Goal: Information Seeking & Learning: Learn about a topic

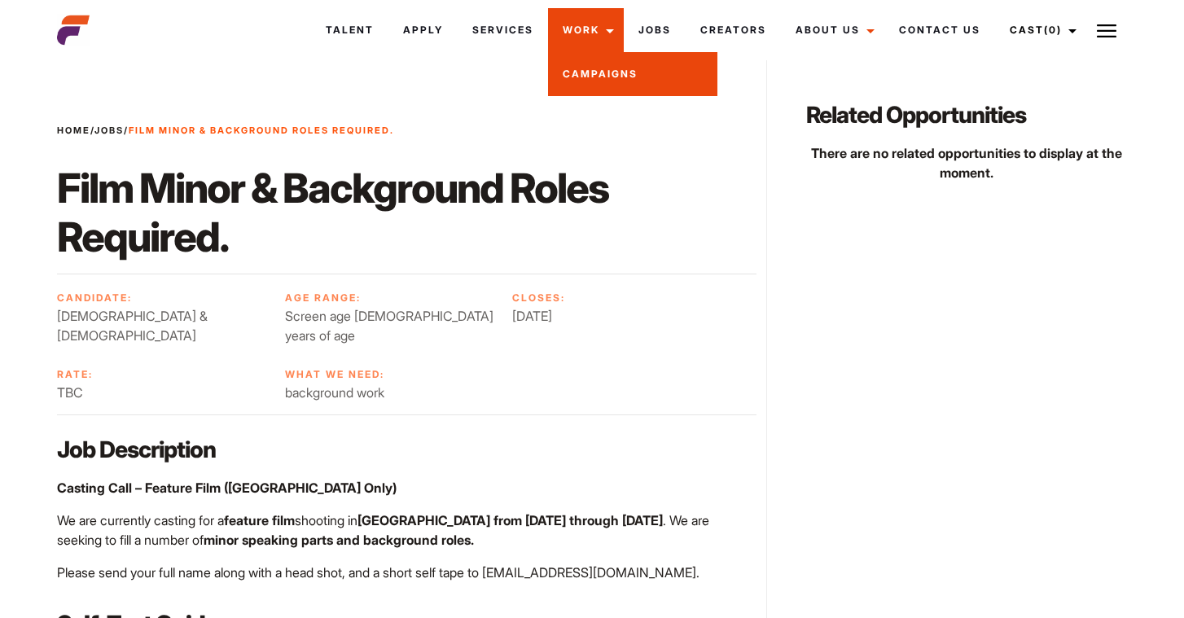
click at [613, 75] on link "Campaigns" at bounding box center [632, 74] width 169 height 44
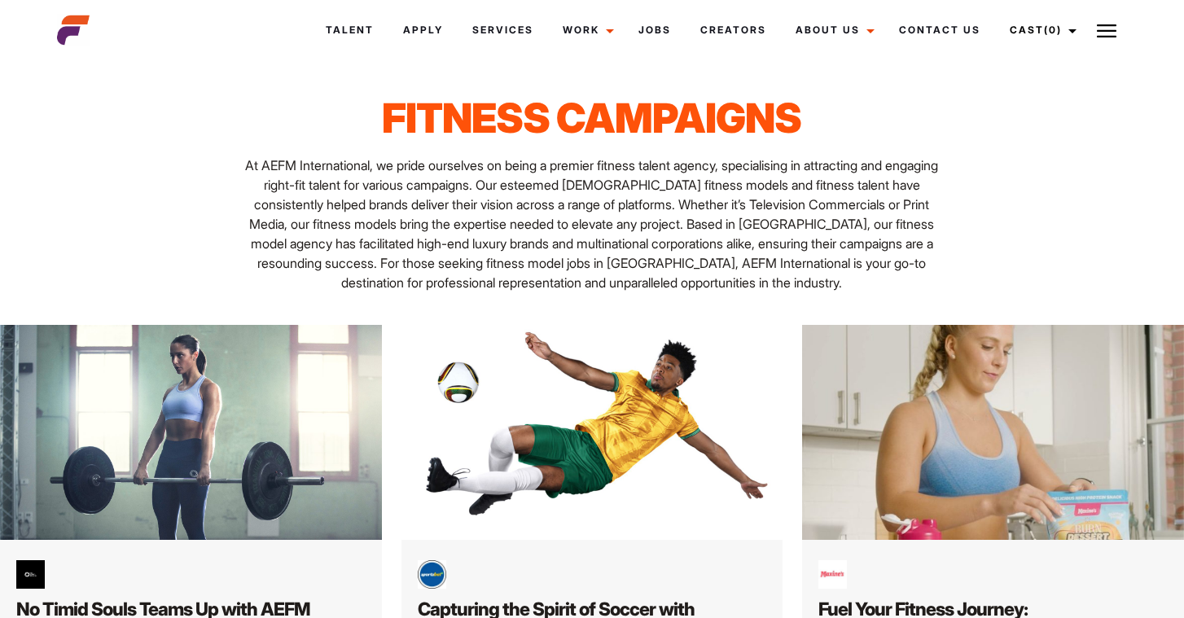
scroll to position [25, 0]
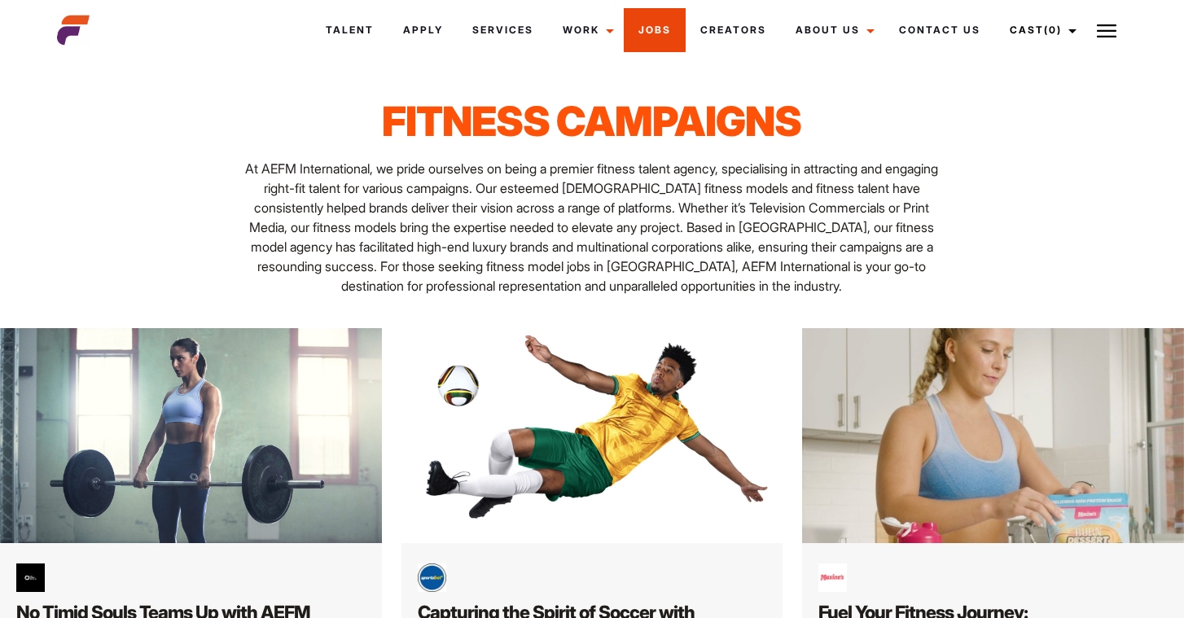
click at [666, 32] on link "Jobs" at bounding box center [655, 30] width 62 height 44
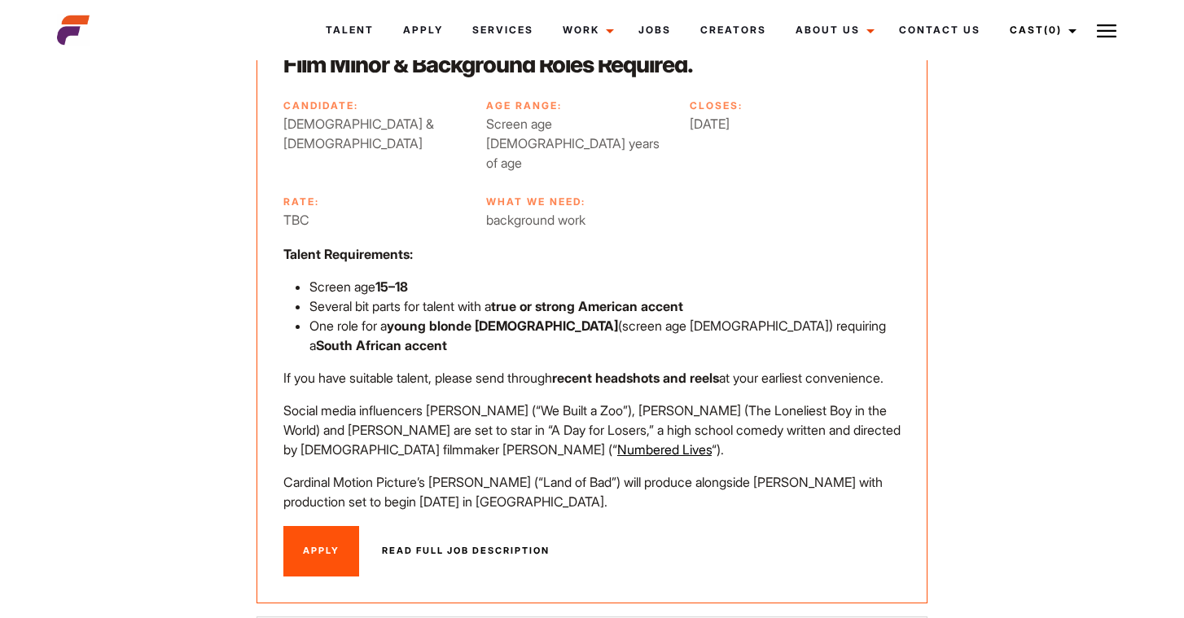
scroll to position [244, 0]
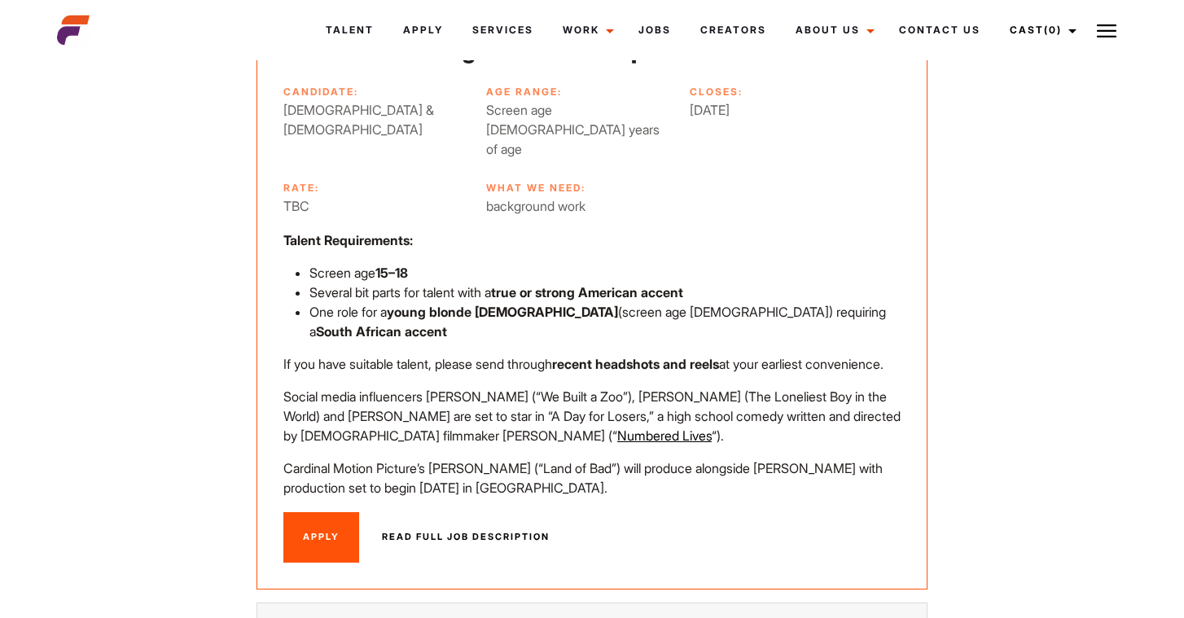
click at [409, 521] on link "Read full job description" at bounding box center [465, 537] width 207 height 50
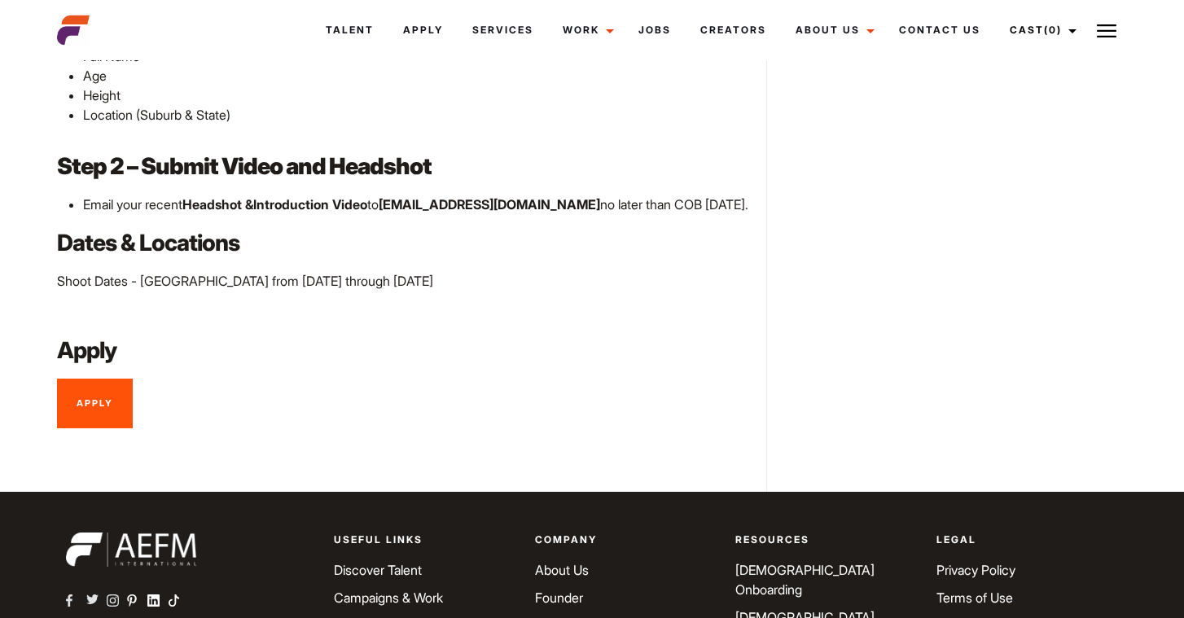
scroll to position [768, 0]
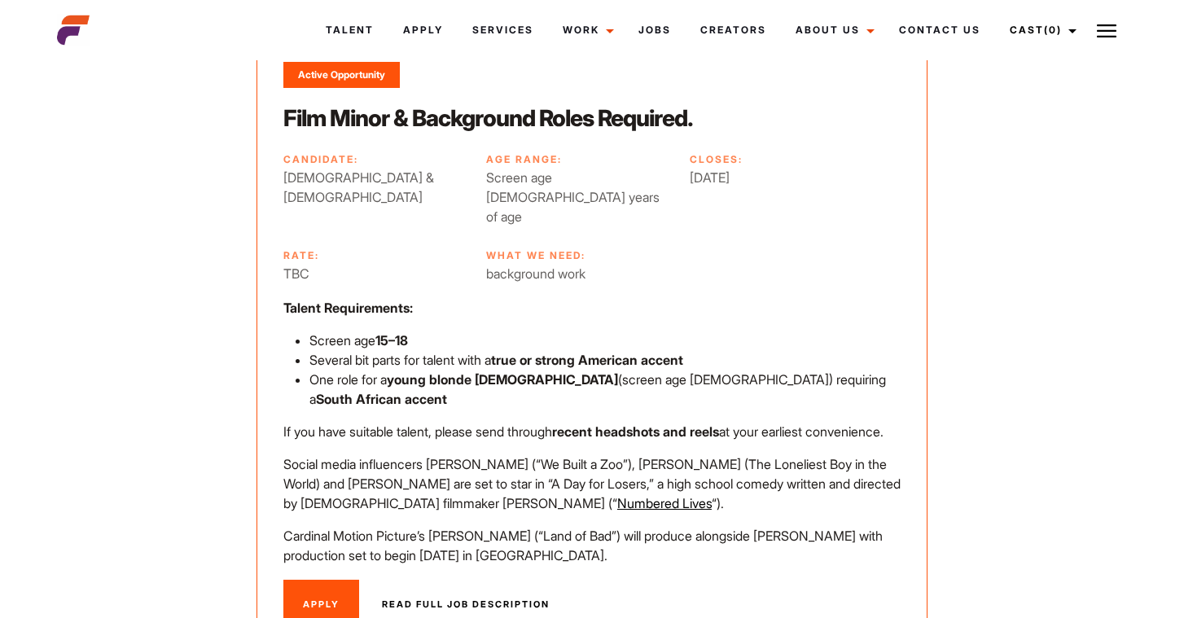
scroll to position [181, 0]
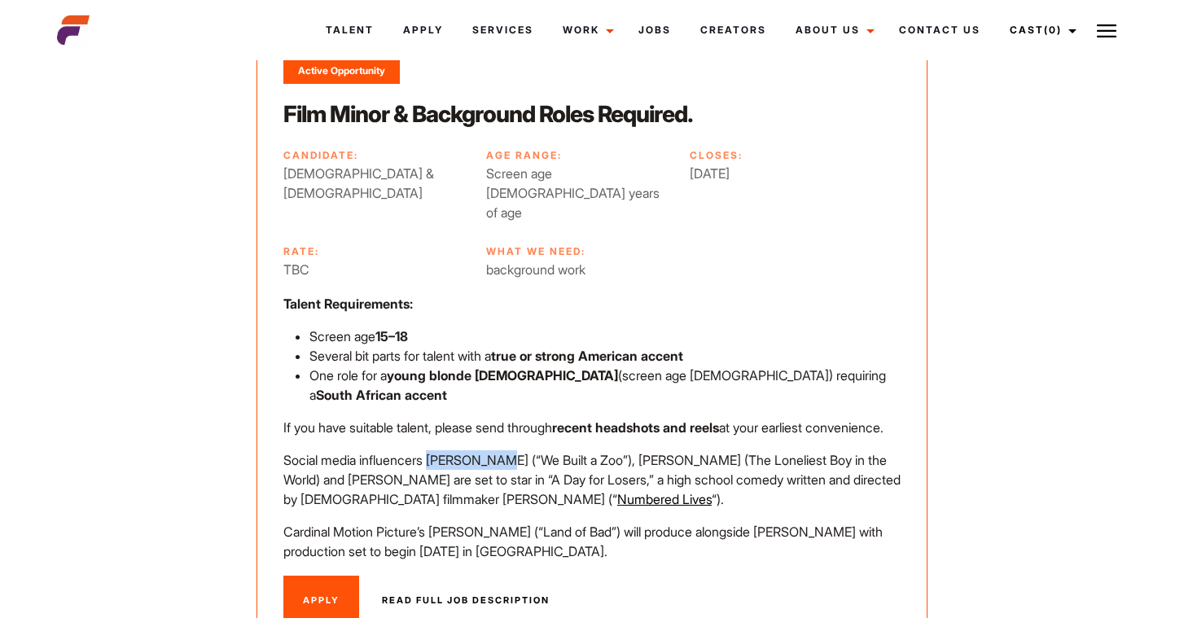
drag, startPoint x: 437, startPoint y: 432, endPoint x: 514, endPoint y: 437, distance: 77.5
click at [514, 450] on p "Social media influencers Kyle Thomas (“We Built a Zoo”), Jacob Sartorius (The L…" at bounding box center [591, 479] width 617 height 59
copy p "Kyle Thomas"
drag, startPoint x: 355, startPoint y: 463, endPoint x: 410, endPoint y: 462, distance: 55.4
click at [410, 462] on p "Social media influencers Kyle Thomas (“We Built a Zoo”), Jacob Sartorius (The L…" at bounding box center [591, 479] width 617 height 59
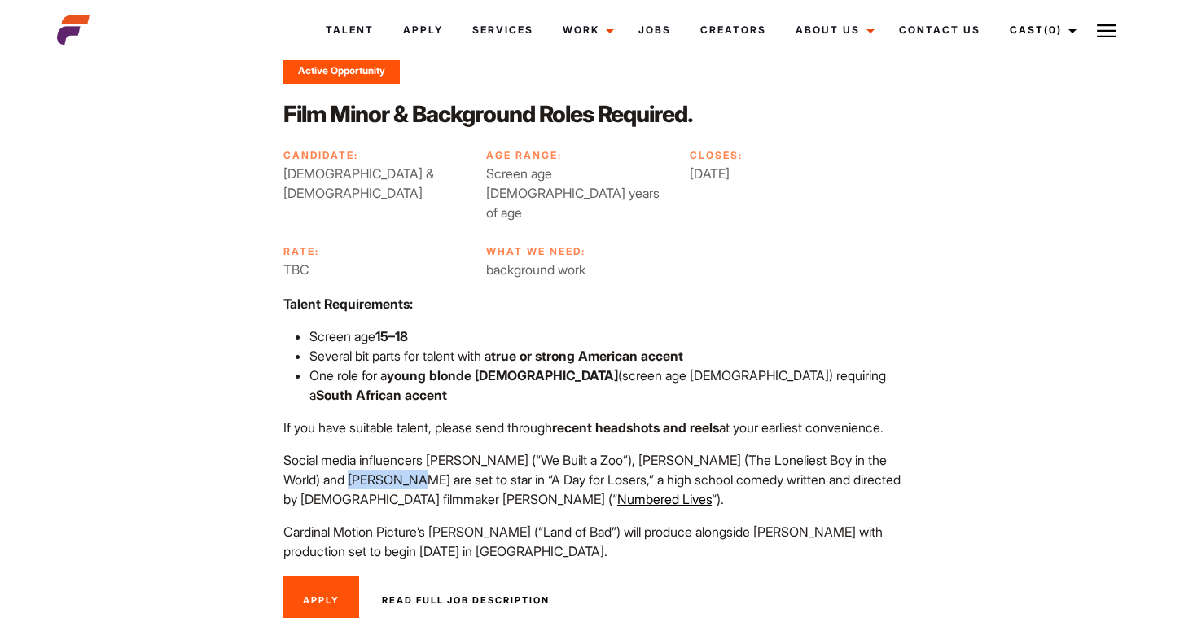
copy p "Benji Krol"
click at [728, 522] on p "Cardinal Motion Picture’s David Lightfoot (“Land of Bad”) will produce alongsid…" at bounding box center [591, 541] width 617 height 39
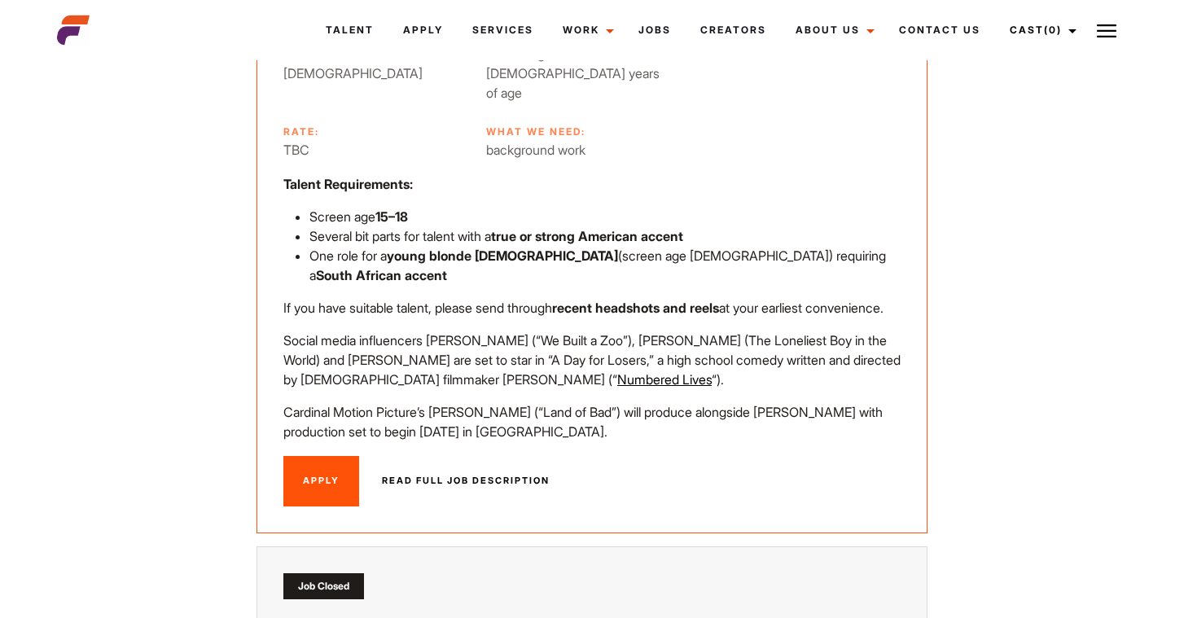
scroll to position [0, 0]
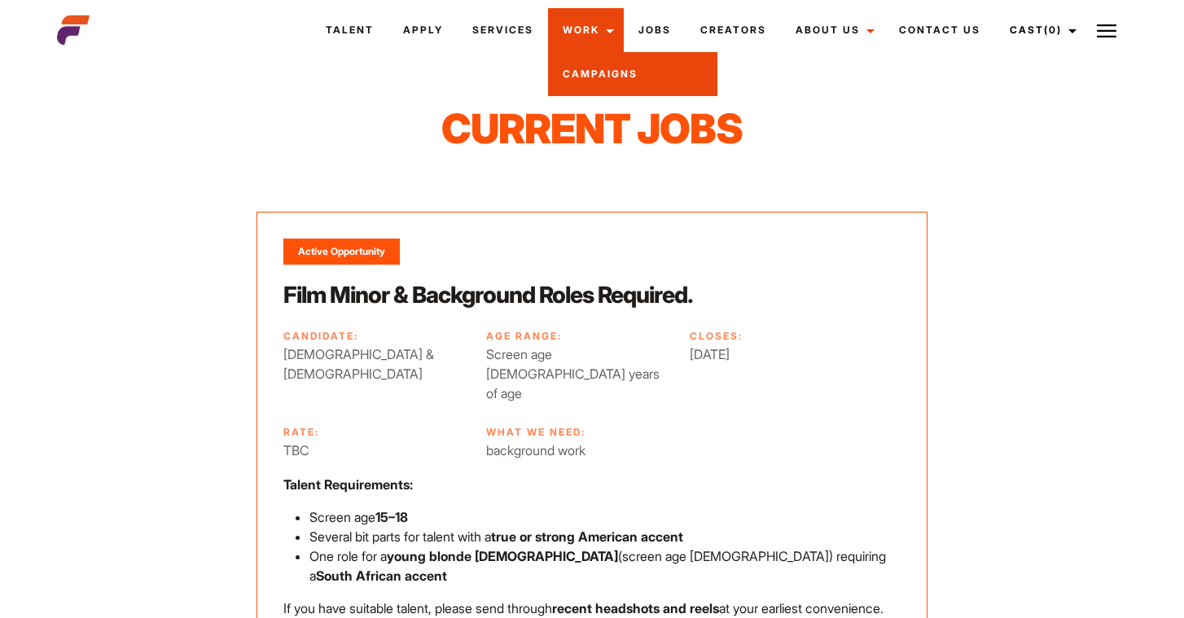
click at [601, 71] on link "Campaigns" at bounding box center [632, 74] width 169 height 44
